Goal: Find specific page/section: Find specific page/section

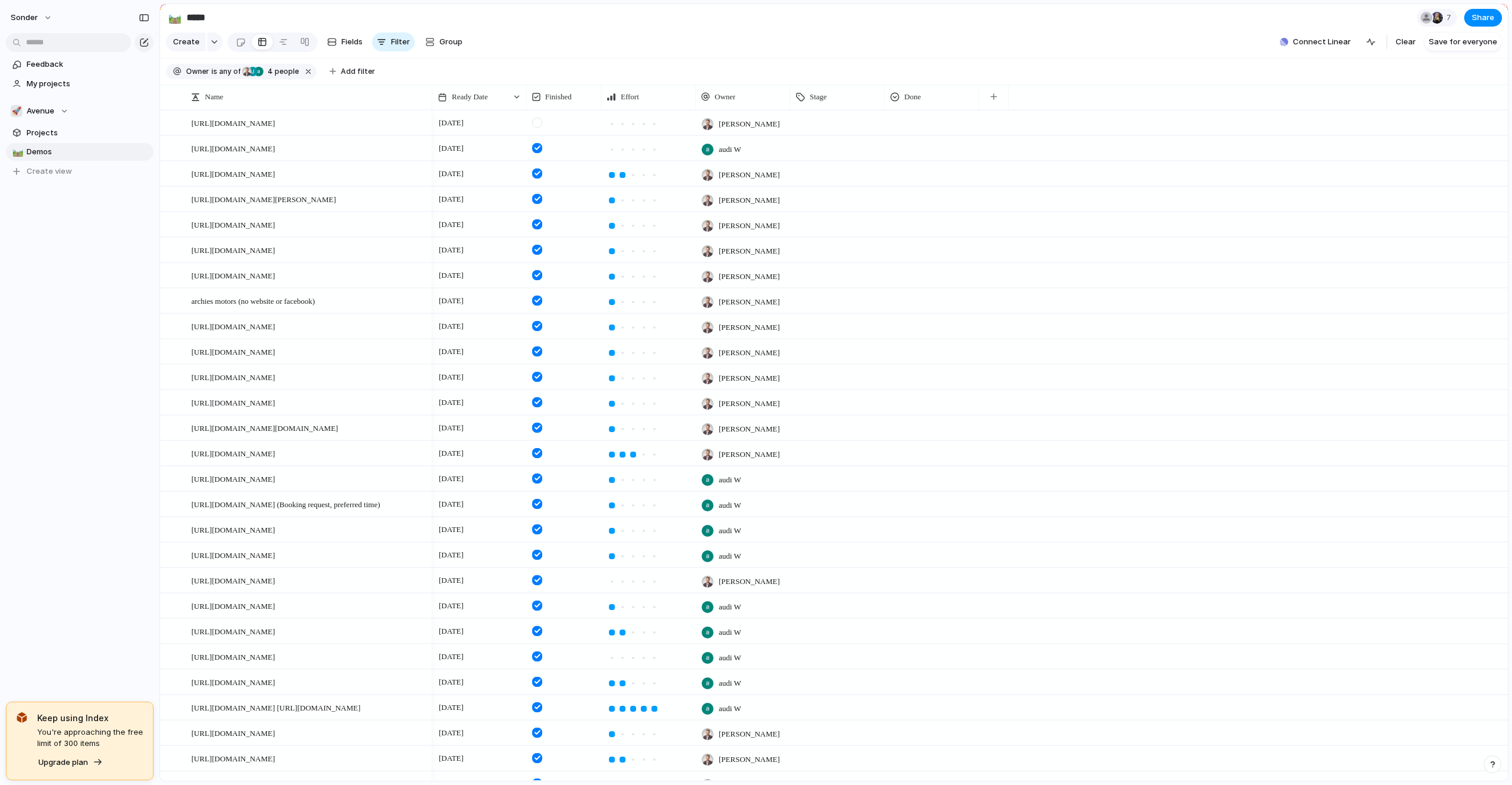
click at [53, 120] on section "🚀 Avenue Projects 🛤️ Demos To pick up a draggable item, press the space bar. Wh…" at bounding box center [80, 137] width 159 height 88
click at [53, 110] on span "Avenue" at bounding box center [40, 111] width 28 height 12
click at [60, 162] on span "Audi's Board" at bounding box center [60, 159] width 48 height 12
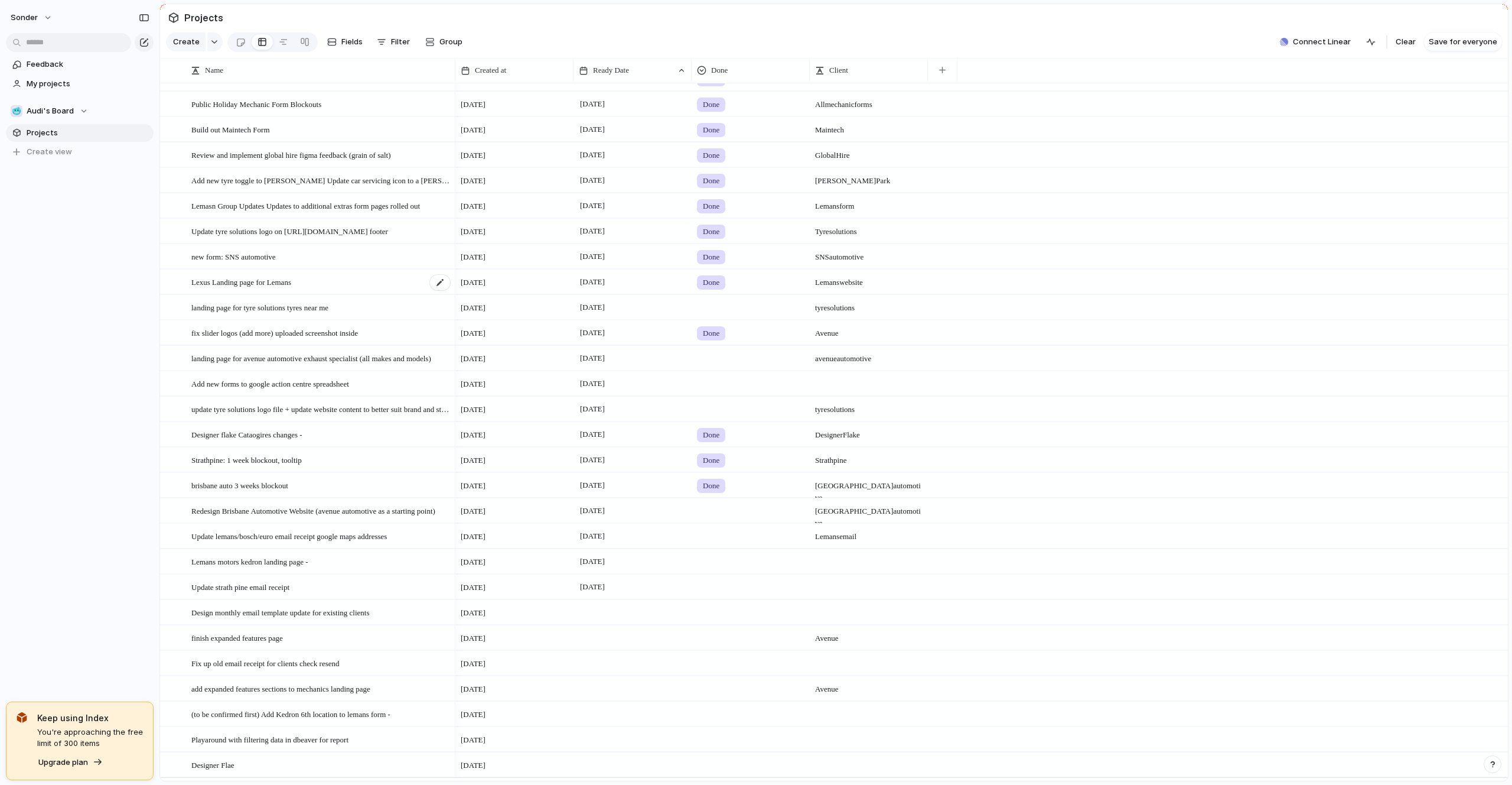
scroll to position [142, 0]
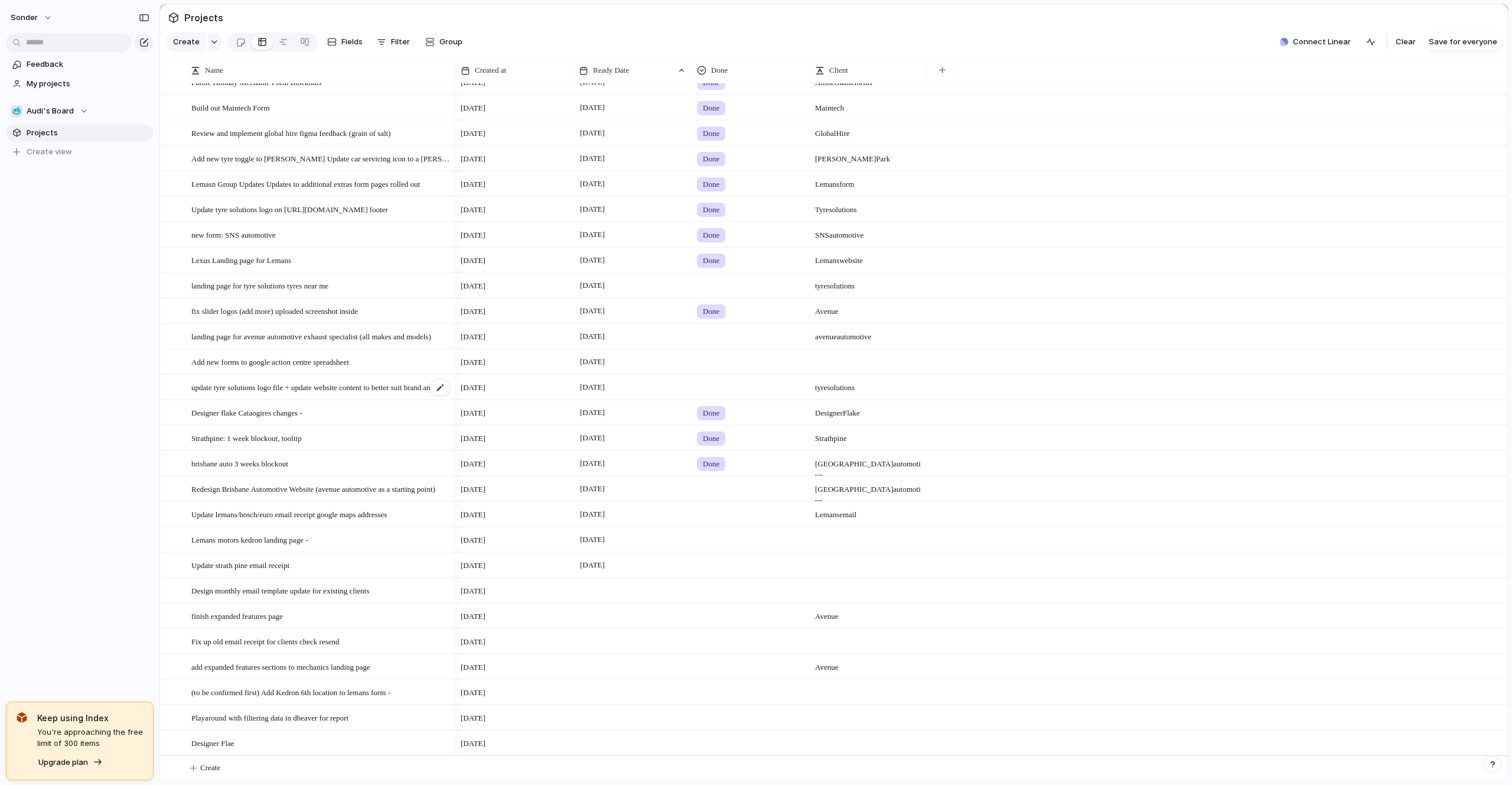
click at [281, 387] on span "update tyre solutions logo file + update website content to better suit brand a…" at bounding box center [322, 387] width 260 height 14
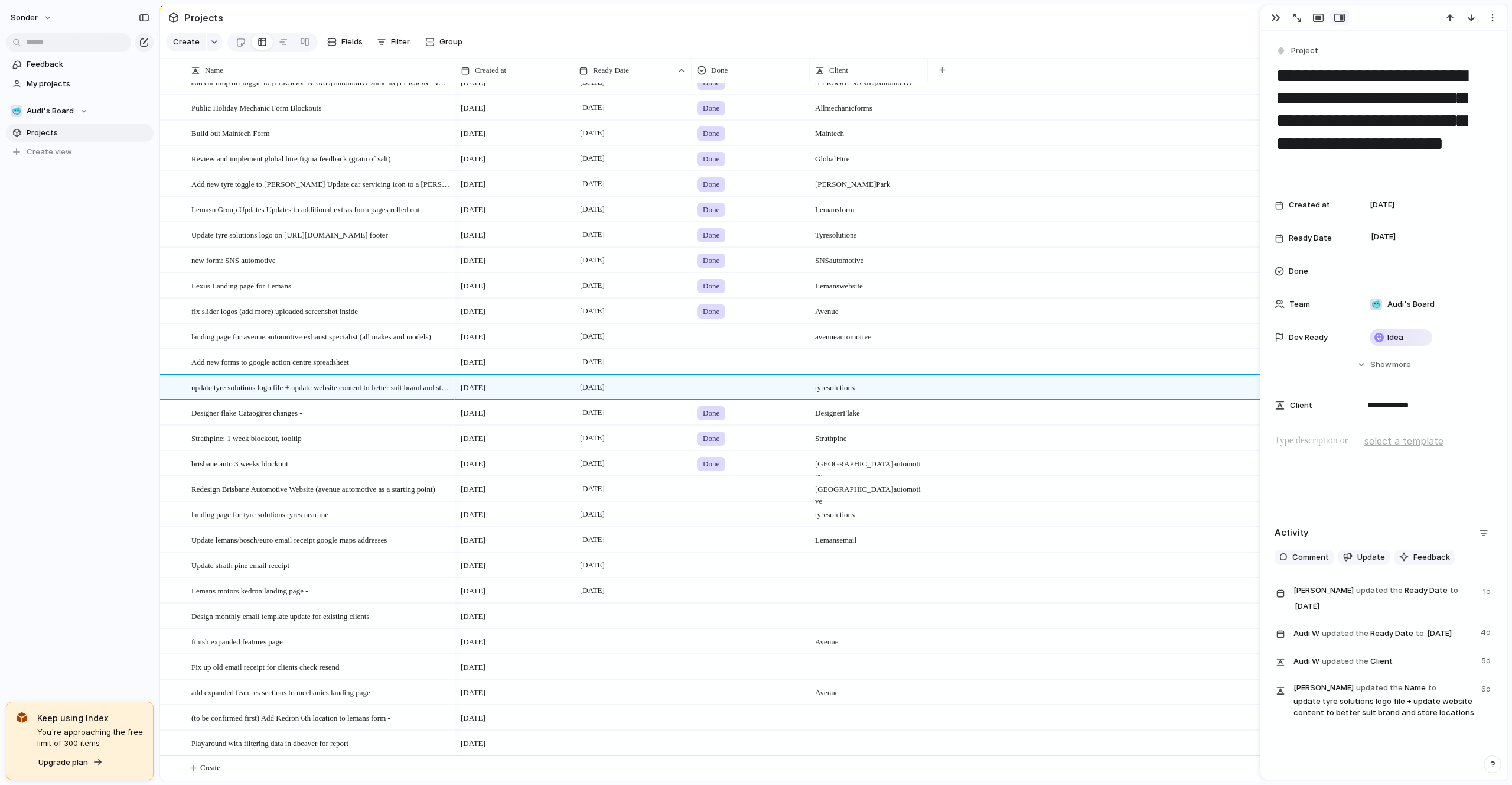
scroll to position [116, 0]
click at [706, 387] on div at bounding box center [751, 385] width 117 height 20
click at [706, 386] on div "Live Done In progress" at bounding box center [756, 392] width 1512 height 785
click at [601, 353] on div "[DATE]" at bounding box center [632, 359] width 117 height 19
click at [646, 537] on button "19" at bounding box center [645, 539] width 21 height 21
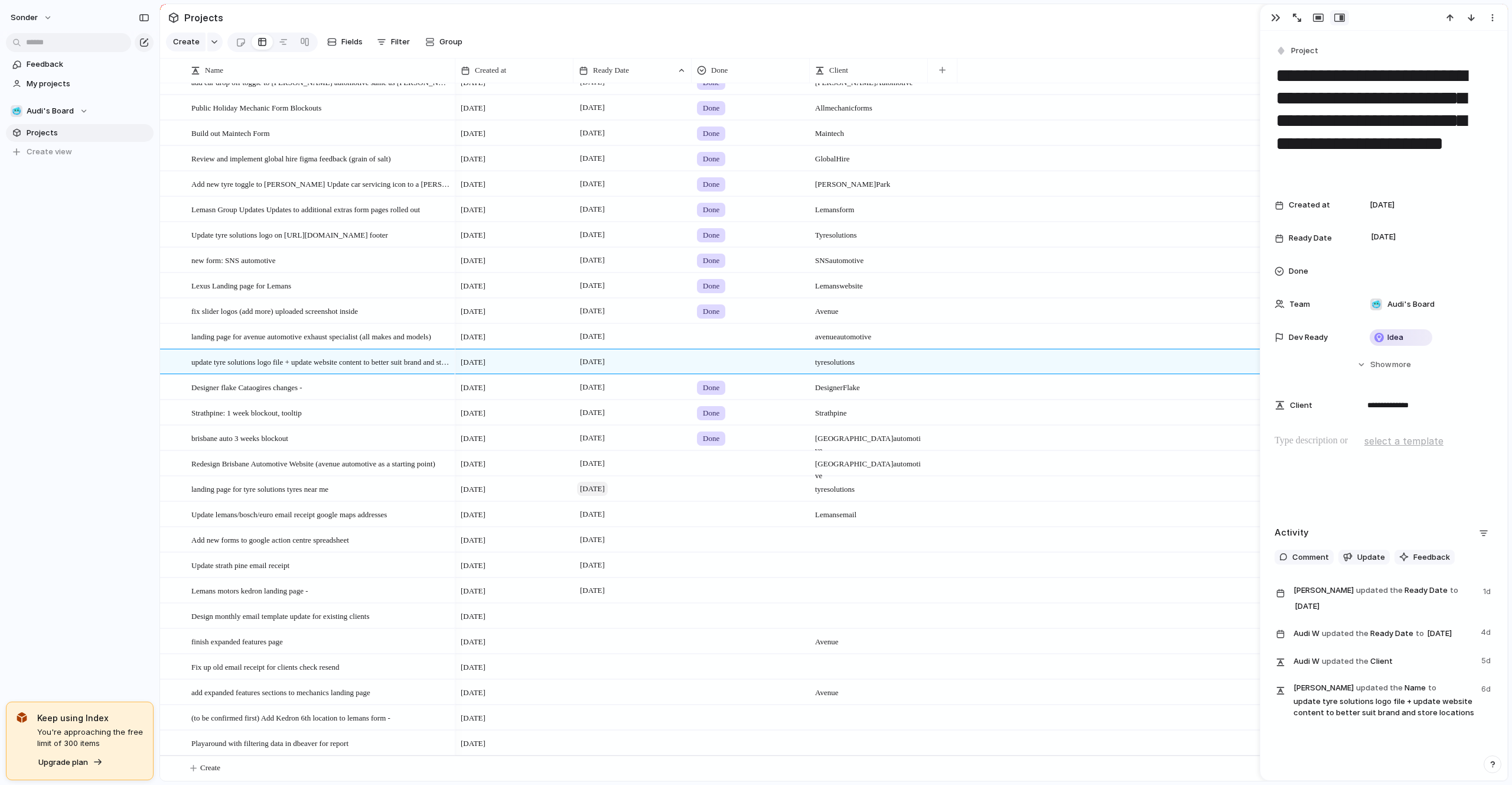
click at [602, 491] on span "[DATE]" at bounding box center [592, 489] width 31 height 14
click at [651, 642] on button "12" at bounding box center [646, 641] width 23 height 23
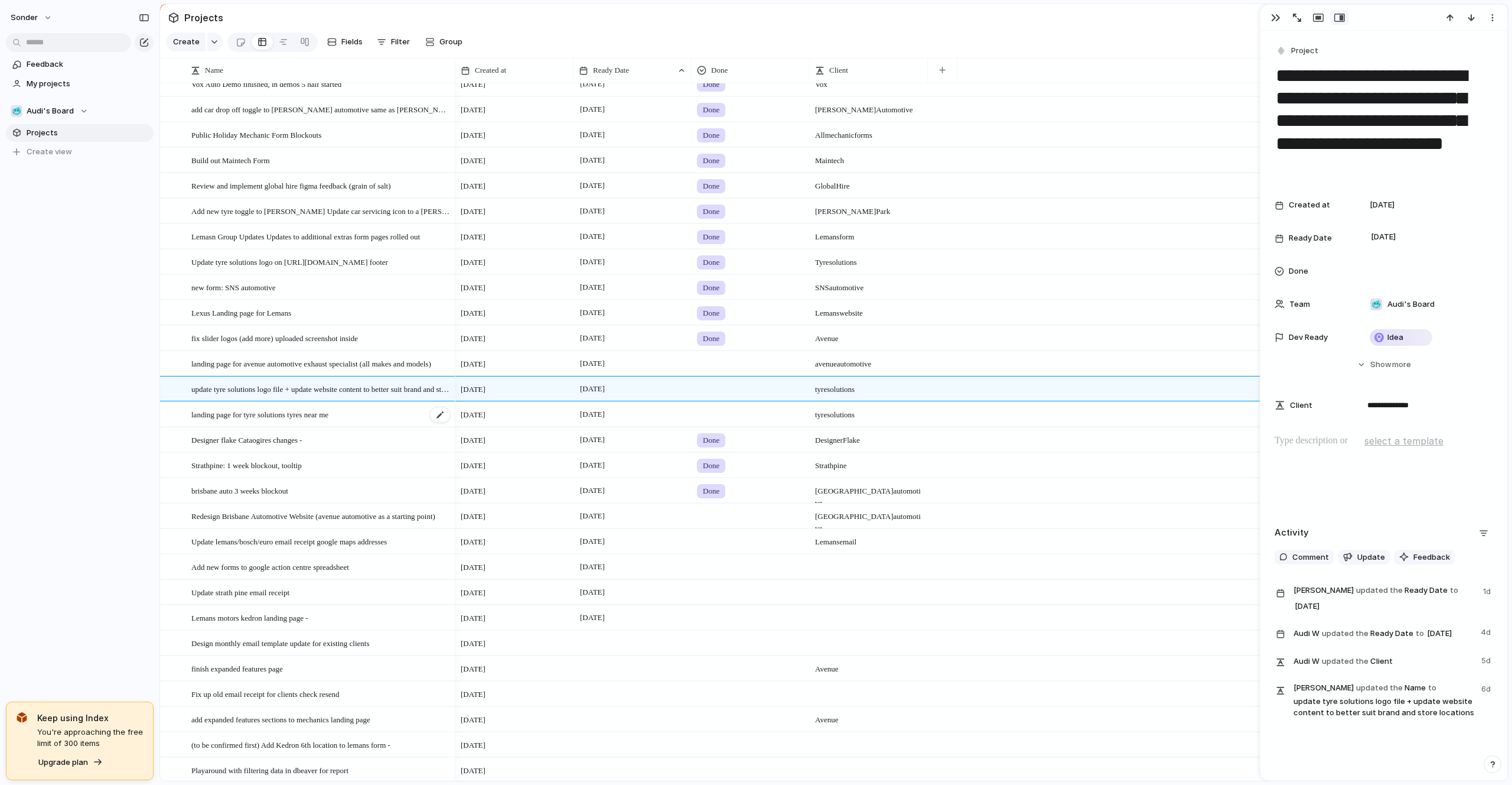
scroll to position [85, 0]
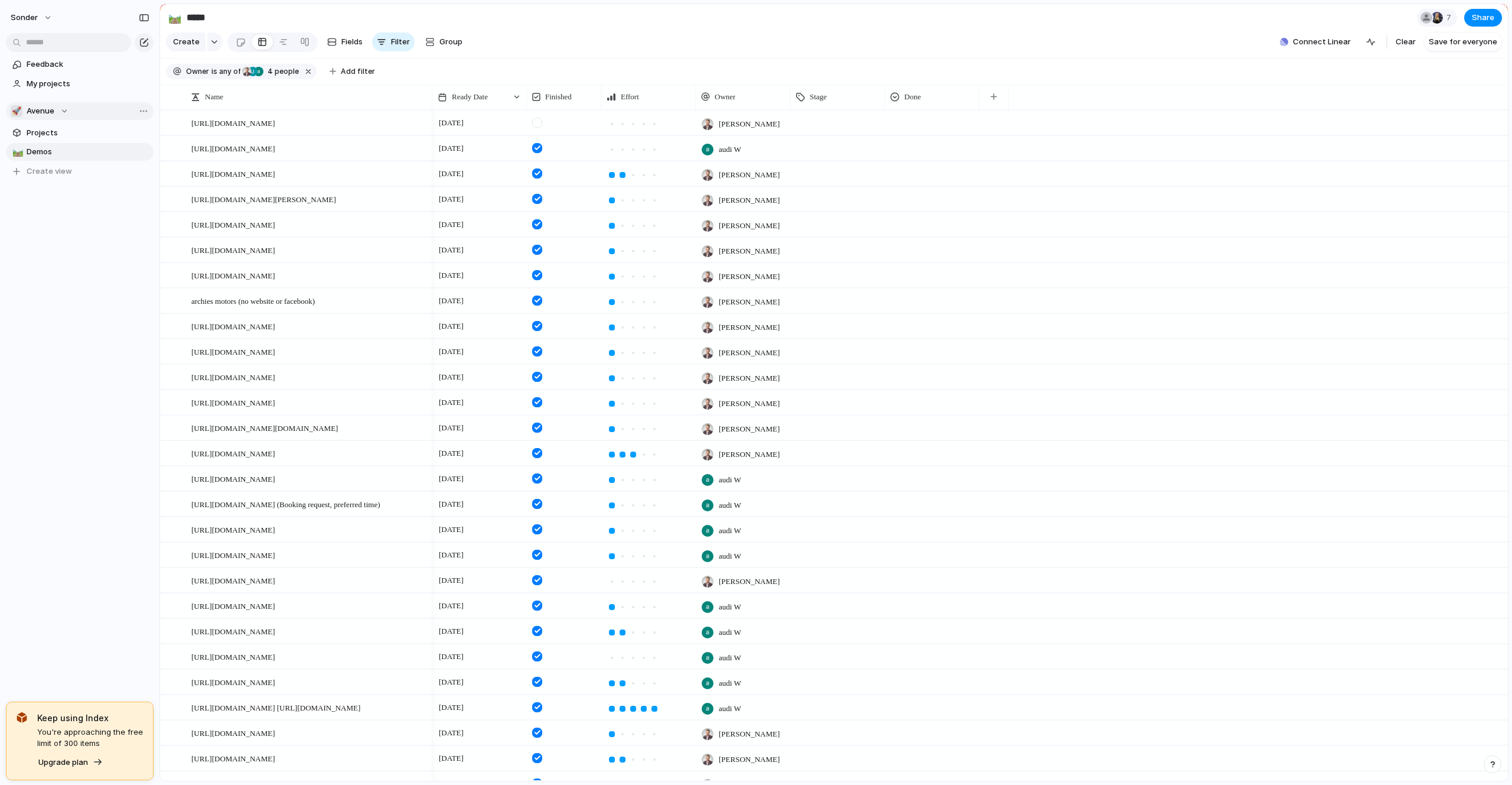
click at [23, 108] on div "🚀 Avenue" at bounding box center [39, 111] width 58 height 12
click at [52, 161] on span "Audi's Board" at bounding box center [60, 159] width 48 height 12
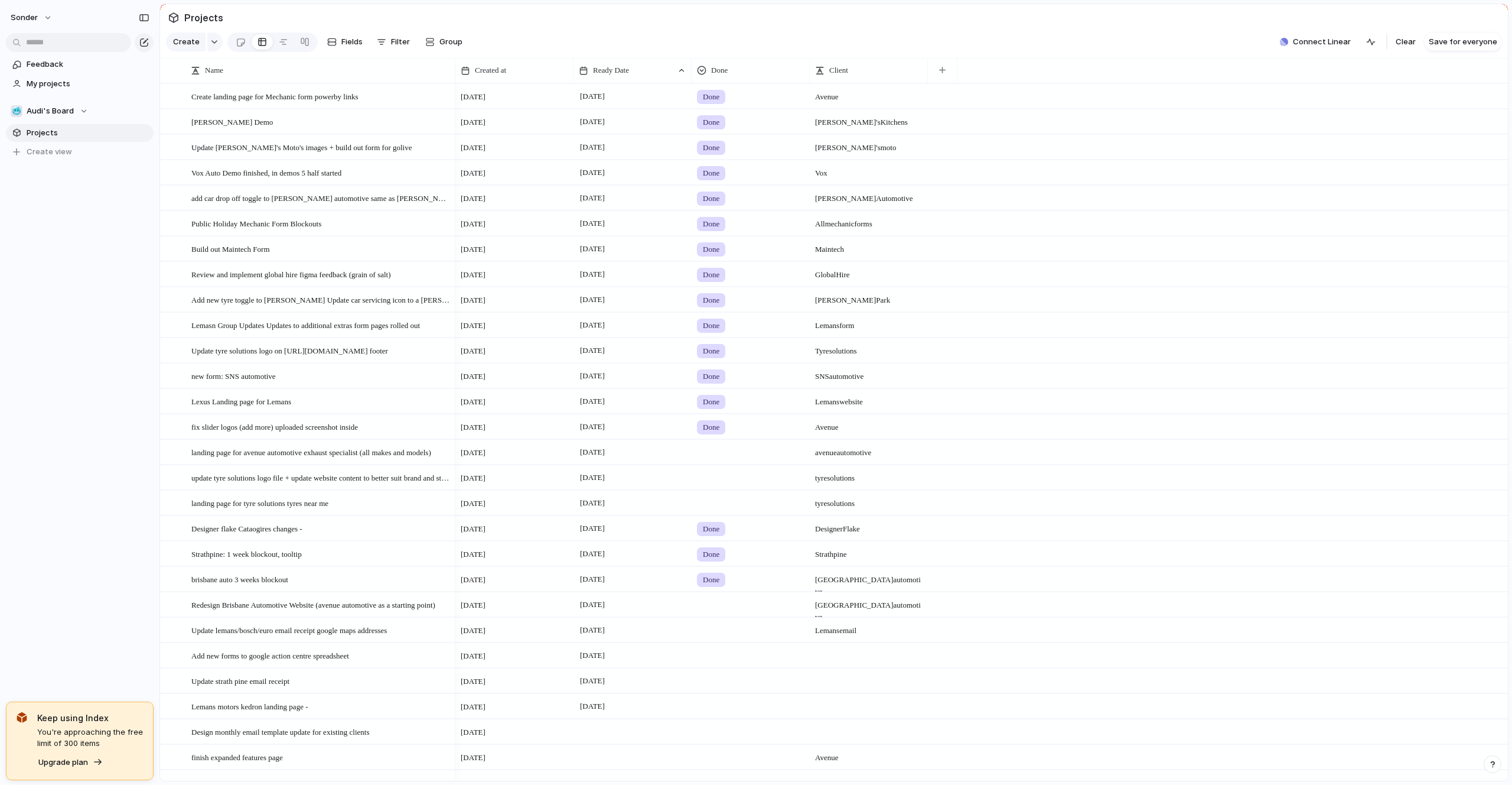
click at [634, 148] on div "[DATE]" at bounding box center [632, 145] width 117 height 19
